Goal: Find specific page/section: Find specific page/section

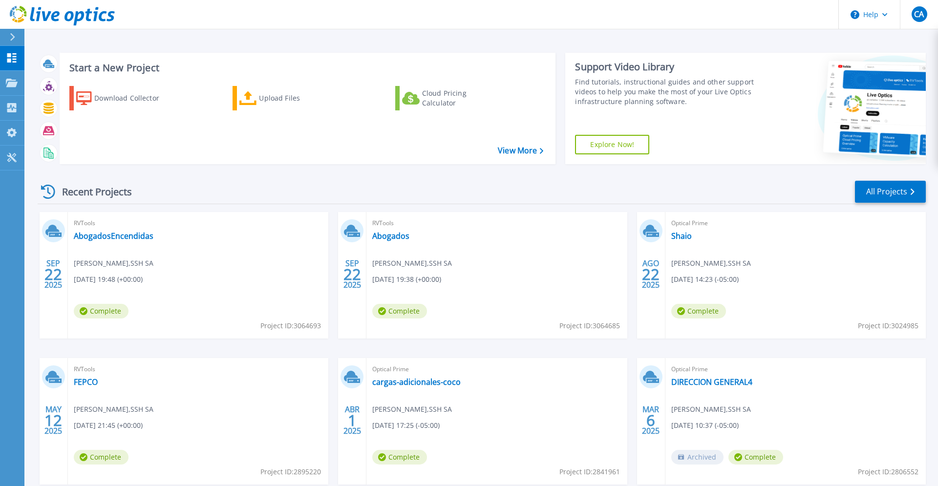
scroll to position [55, 0]
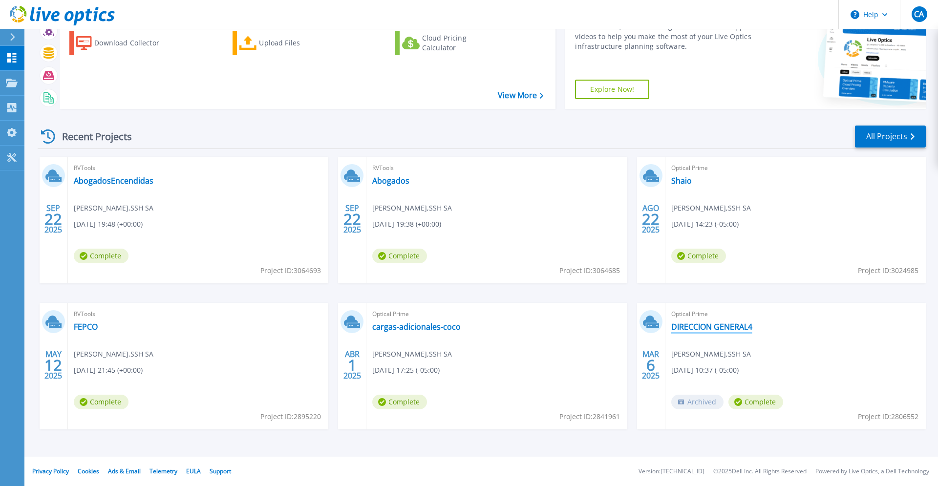
click at [729, 330] on link "DIRECCION GENERAL4" at bounding box center [711, 327] width 81 height 10
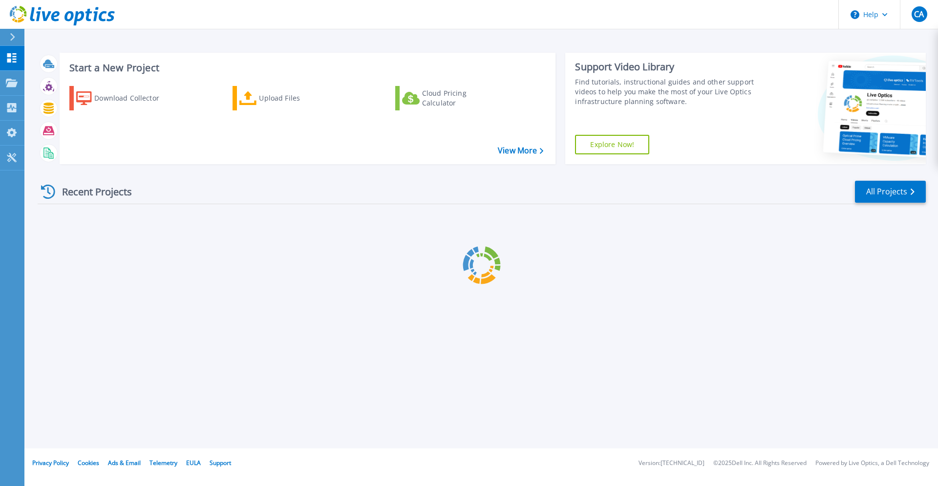
scroll to position [55, 0]
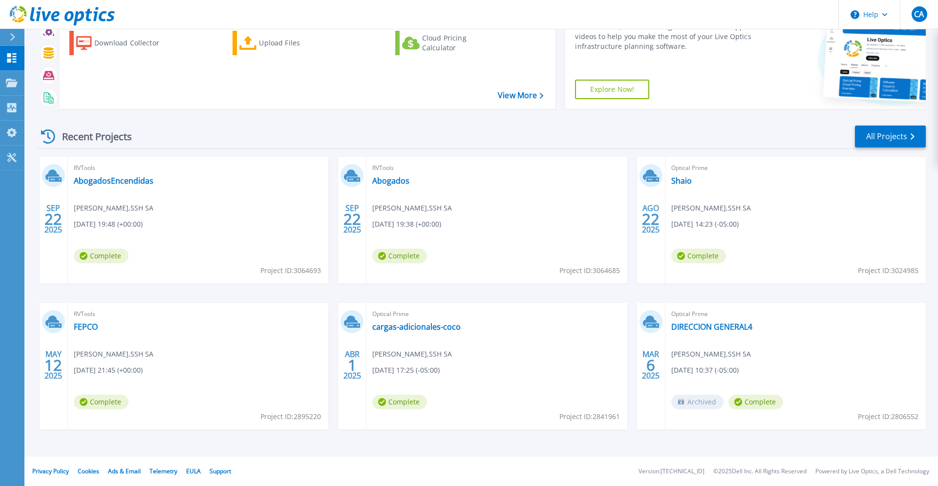
click at [14, 37] on icon at bounding box center [12, 37] width 5 height 8
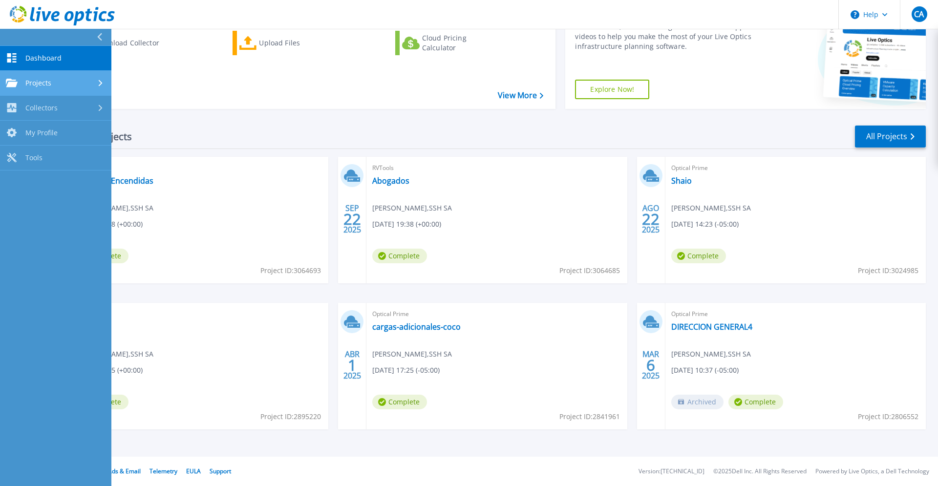
click at [80, 84] on div "Projects" at bounding box center [56, 83] width 100 height 9
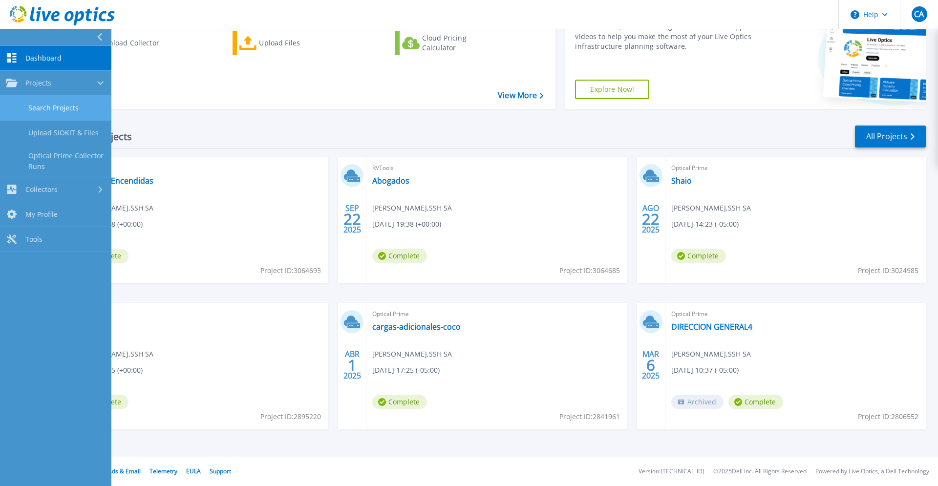
click at [91, 119] on link "Search Projects" at bounding box center [55, 108] width 111 height 25
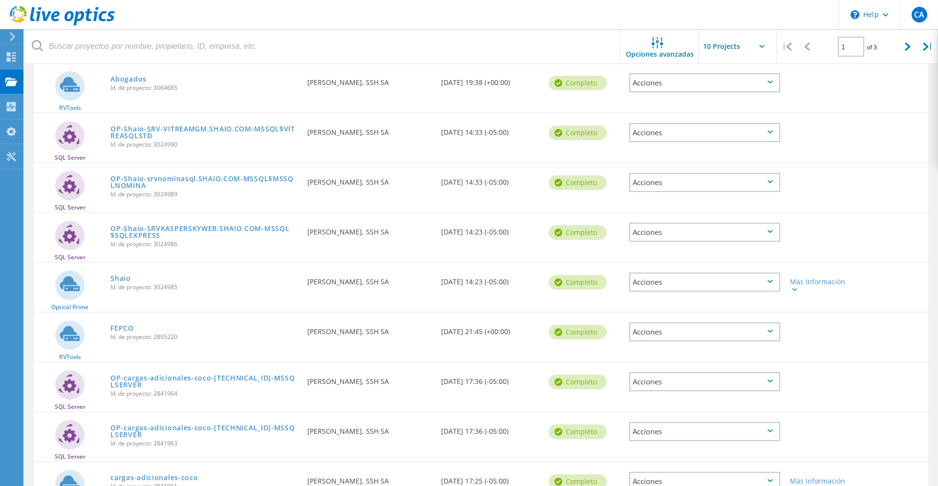
scroll to position [231, 0]
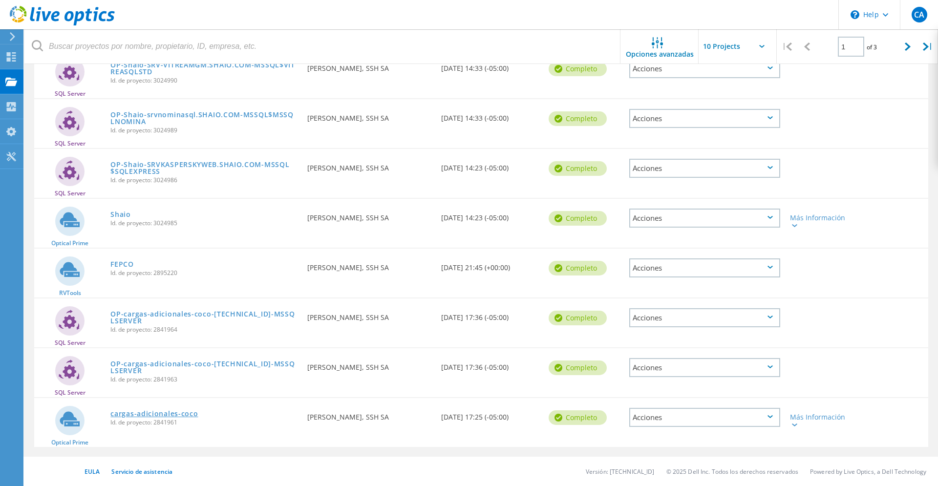
click at [194, 412] on link "cargas-adicionales-coco" at bounding box center [153, 414] width 87 height 7
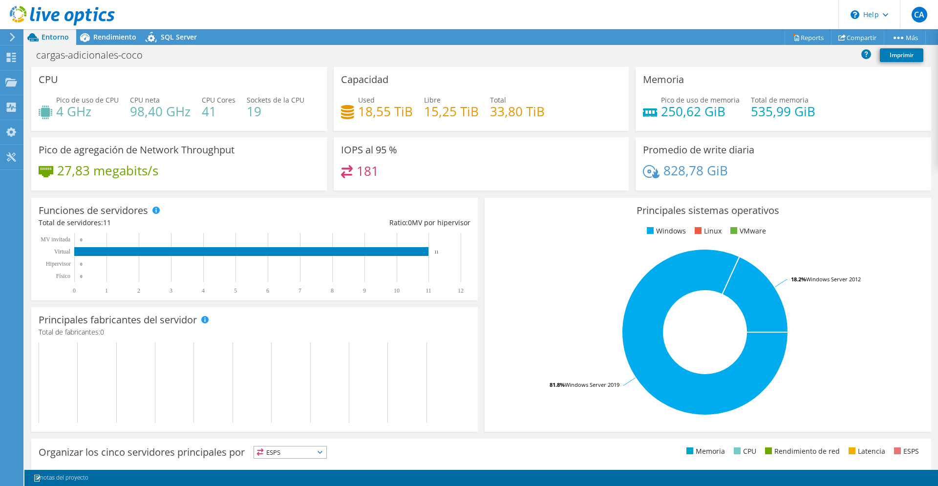
click at [14, 38] on use at bounding box center [12, 37] width 5 height 9
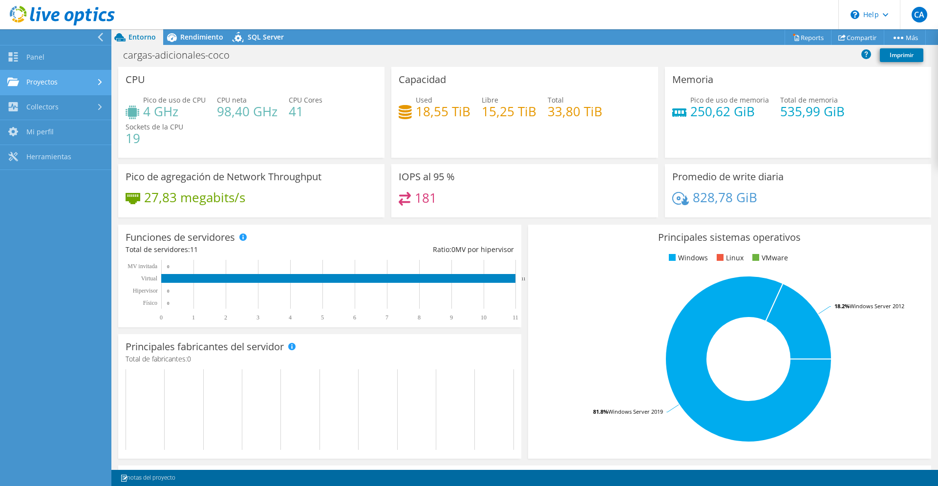
click at [51, 78] on link "Proyectos" at bounding box center [55, 82] width 111 height 25
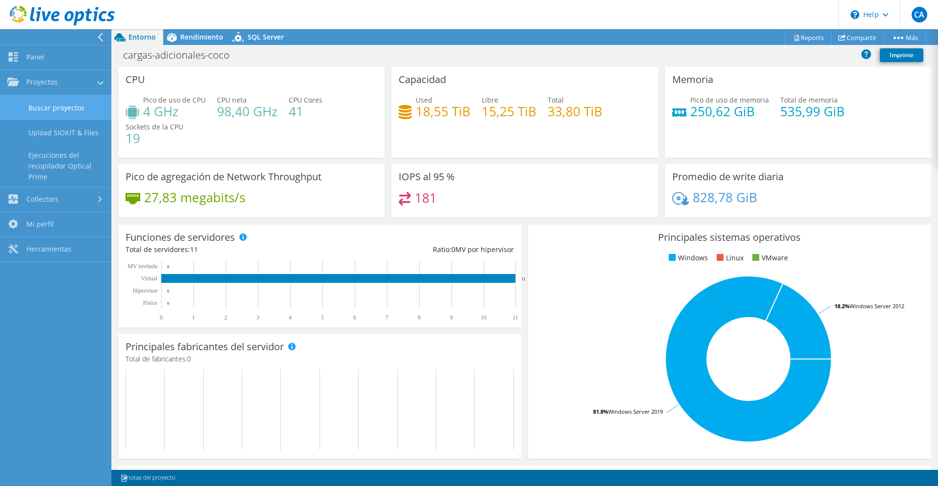
click at [71, 105] on link "Buscar proyectos" at bounding box center [55, 107] width 111 height 25
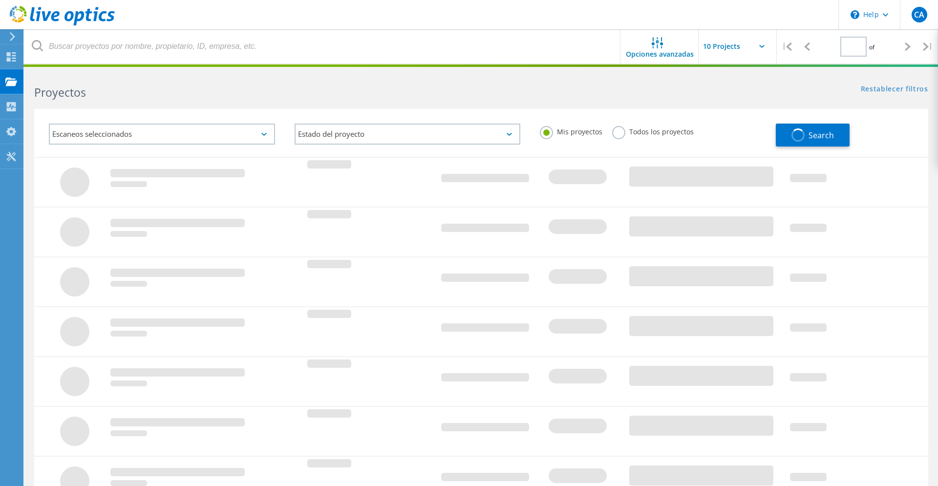
type input "1"
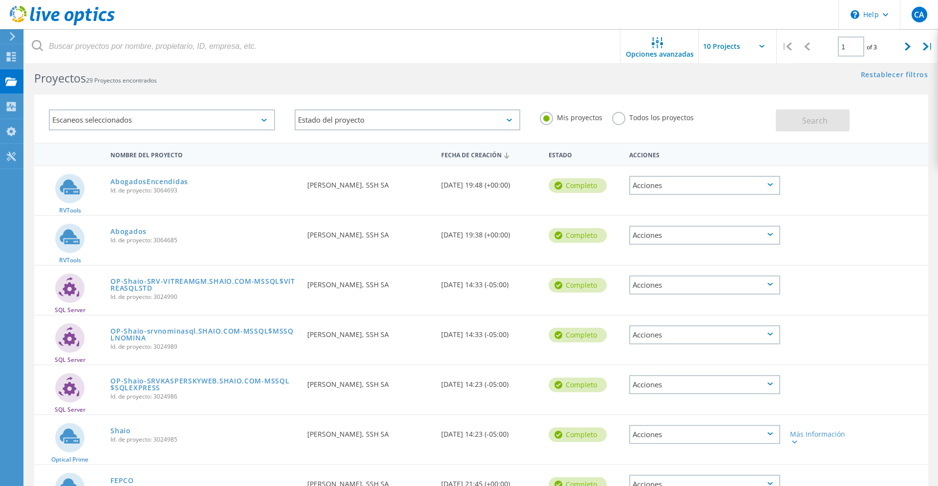
scroll to position [13, 0]
click at [266, 109] on div "Escaneos seleccionados" at bounding box center [162, 121] width 246 height 41
click at [266, 114] on div "Escaneos seleccionados" at bounding box center [162, 121] width 226 height 21
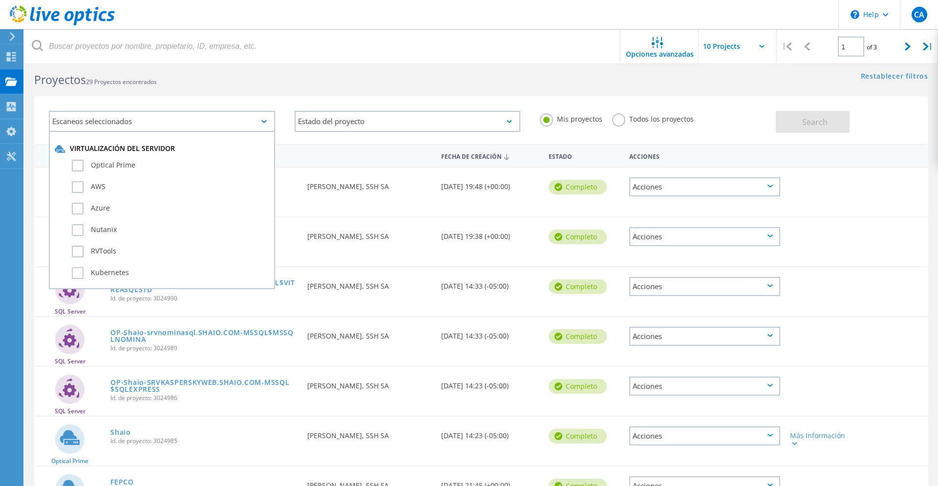
click at [265, 88] on div "Escaneos seleccionados Virtualización del servidor Optical Prime AWS Azure Nuta…" at bounding box center [481, 114] width 914 height 60
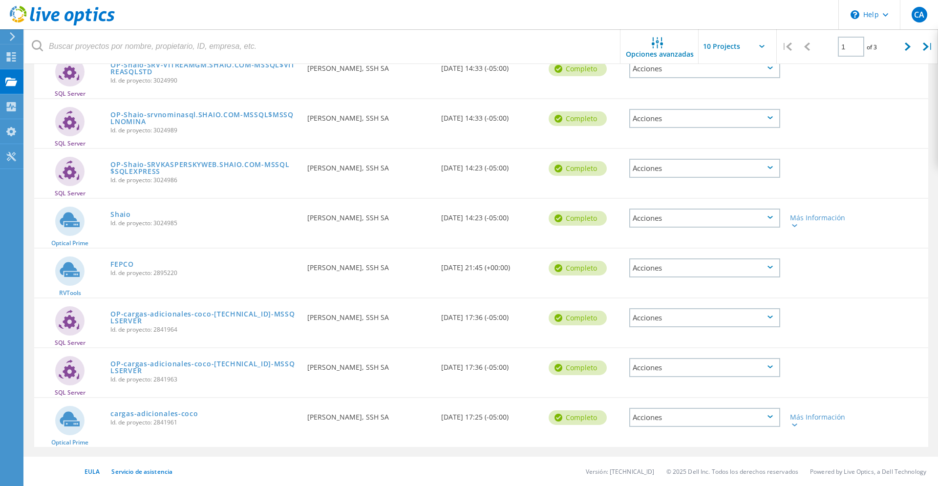
scroll to position [0, 0]
